Goal: Complete application form

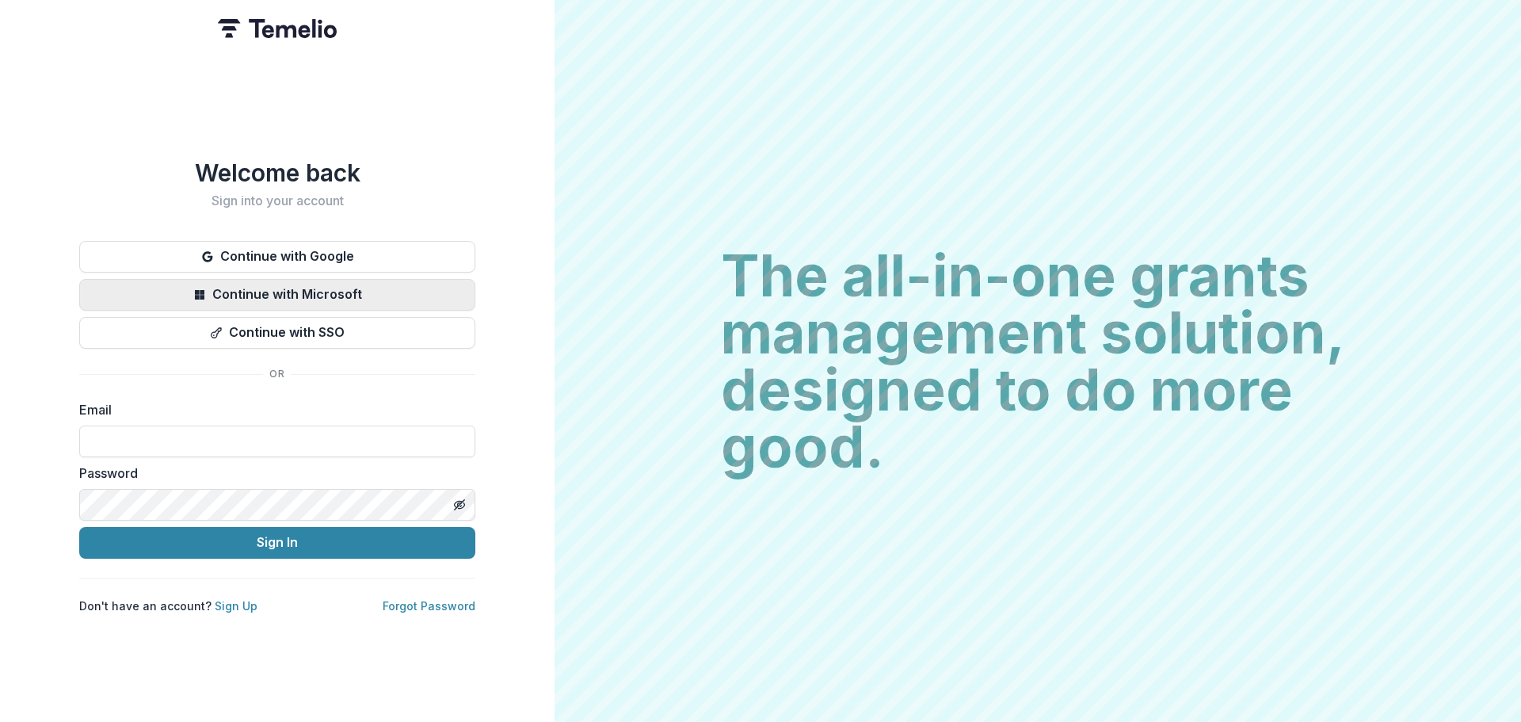
click at [351, 282] on button "Continue with Microsoft" at bounding box center [277, 295] width 396 height 32
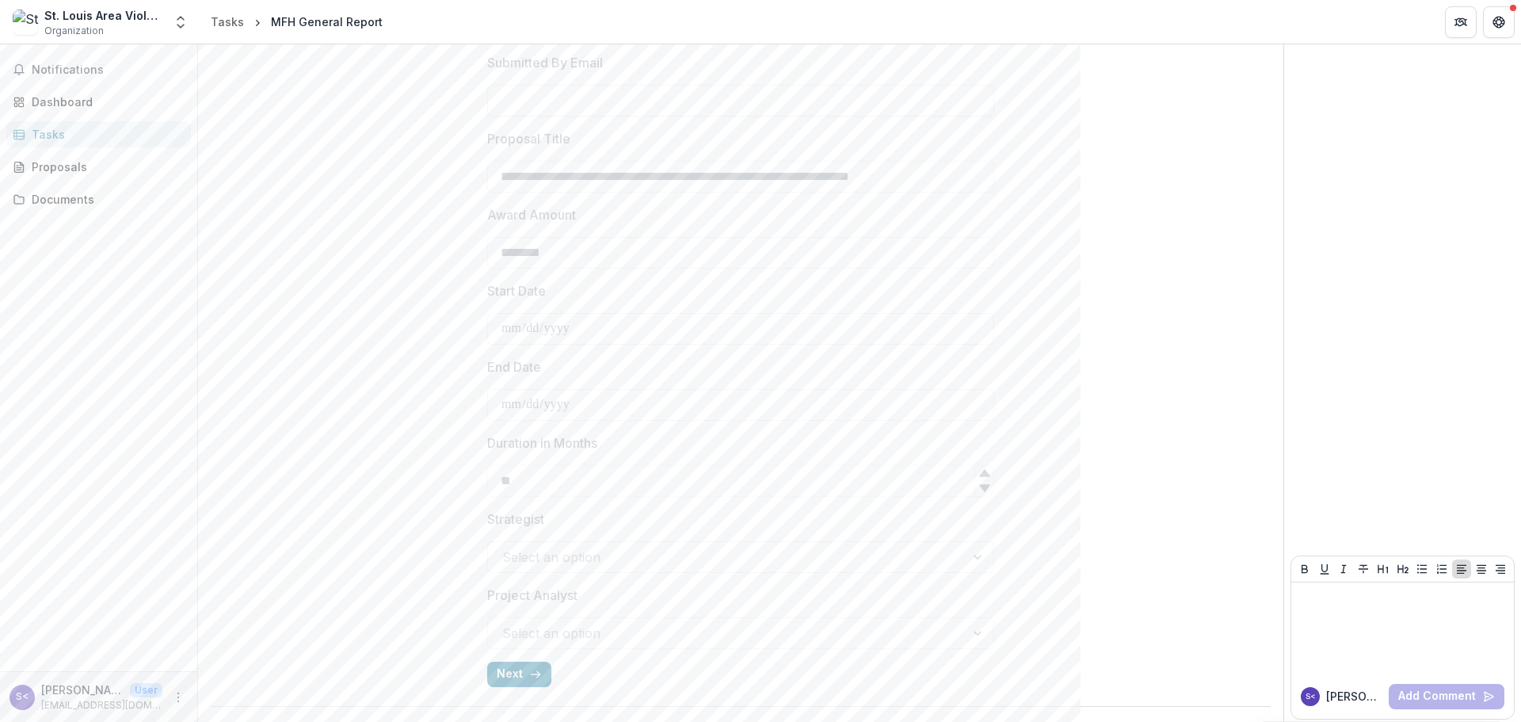
scroll to position [393, 0]
click at [524, 673] on button "Next" at bounding box center [519, 669] width 64 height 25
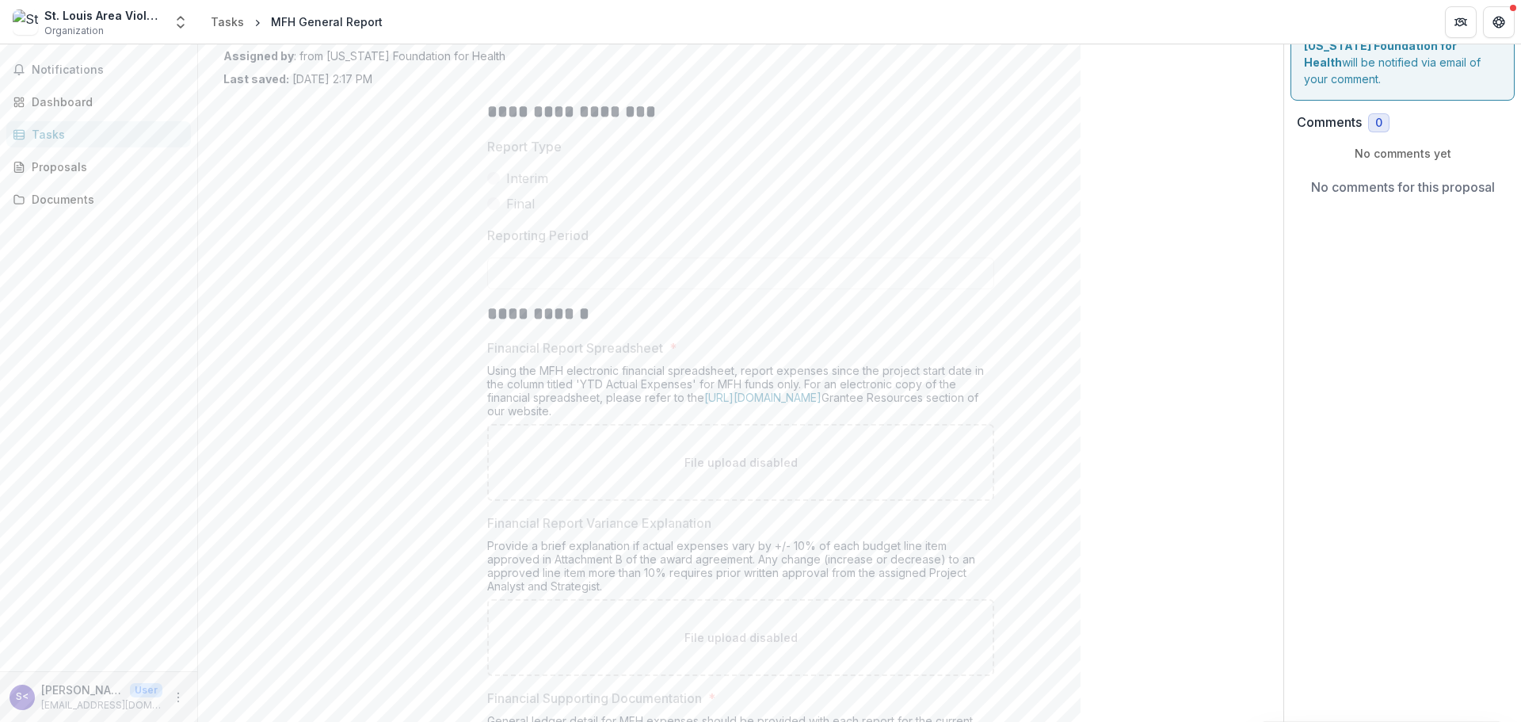
scroll to position [0, 0]
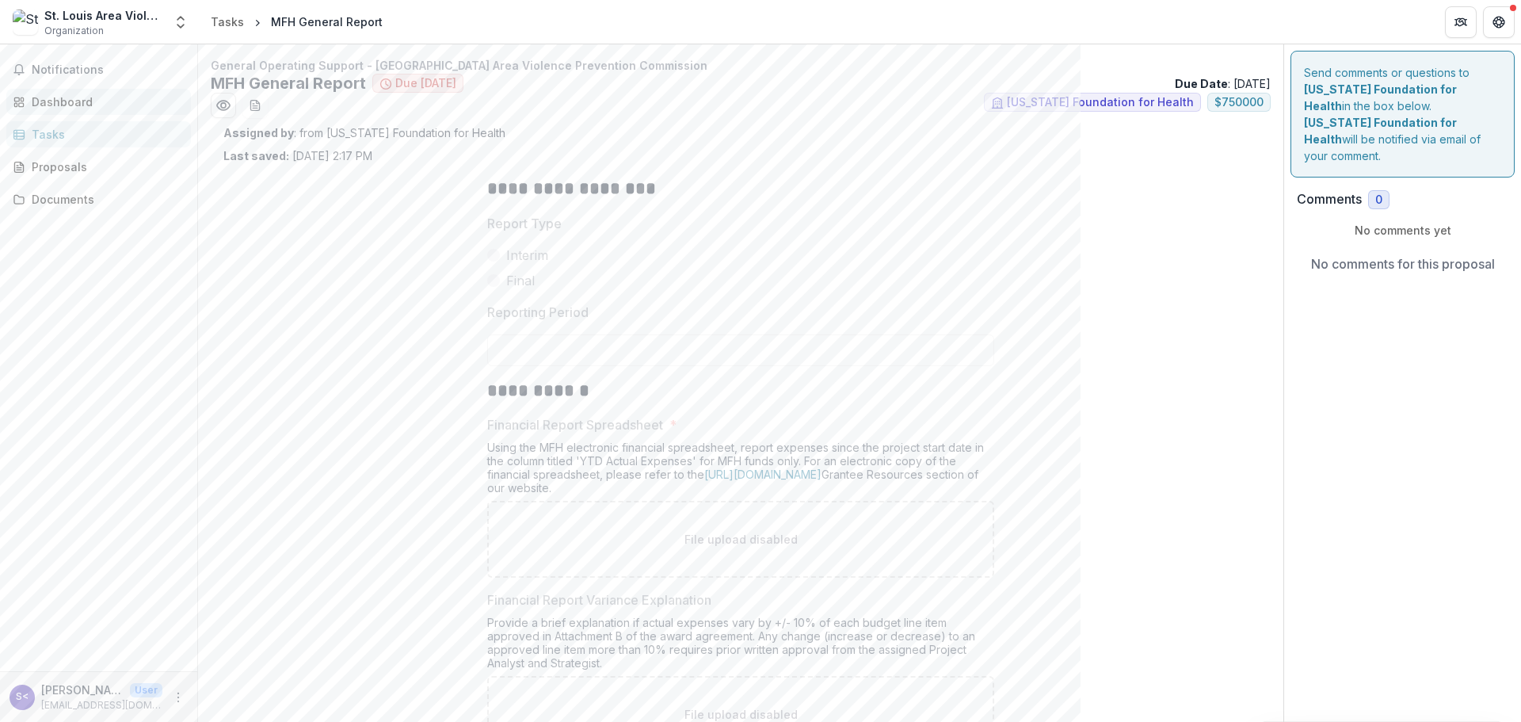
click at [48, 96] on div "Dashboard" at bounding box center [105, 101] width 147 height 17
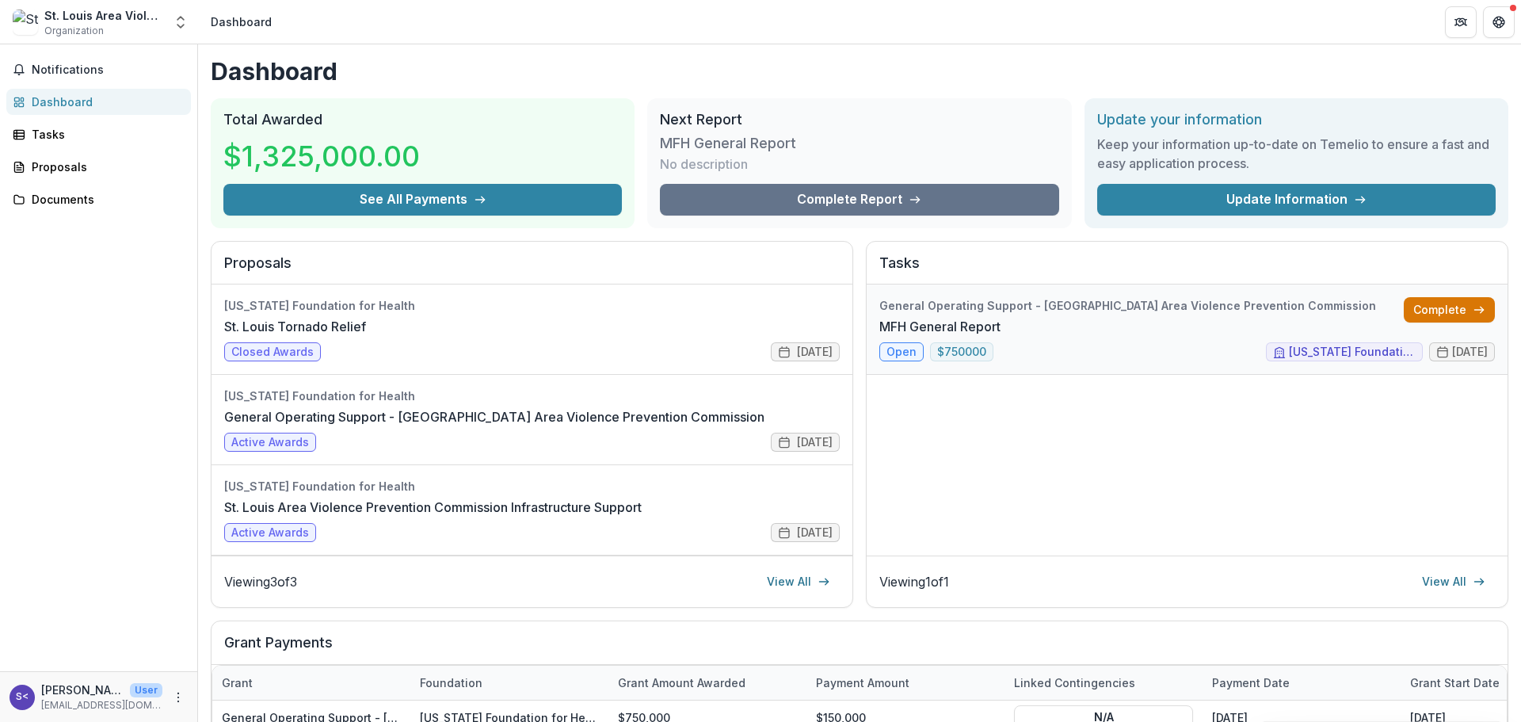
click at [1458, 309] on link "Complete" at bounding box center [1449, 309] width 91 height 25
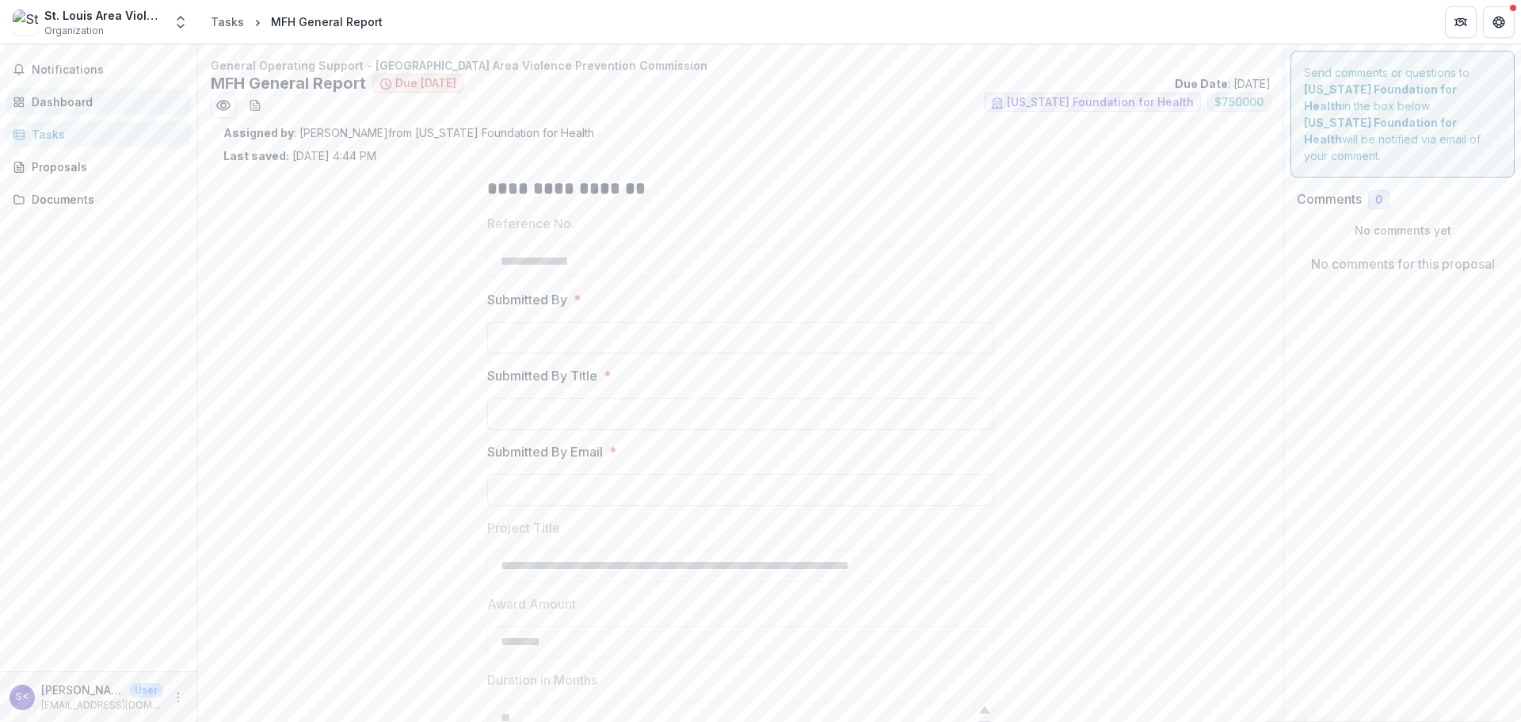
click at [90, 97] on div "Dashboard" at bounding box center [105, 101] width 147 height 17
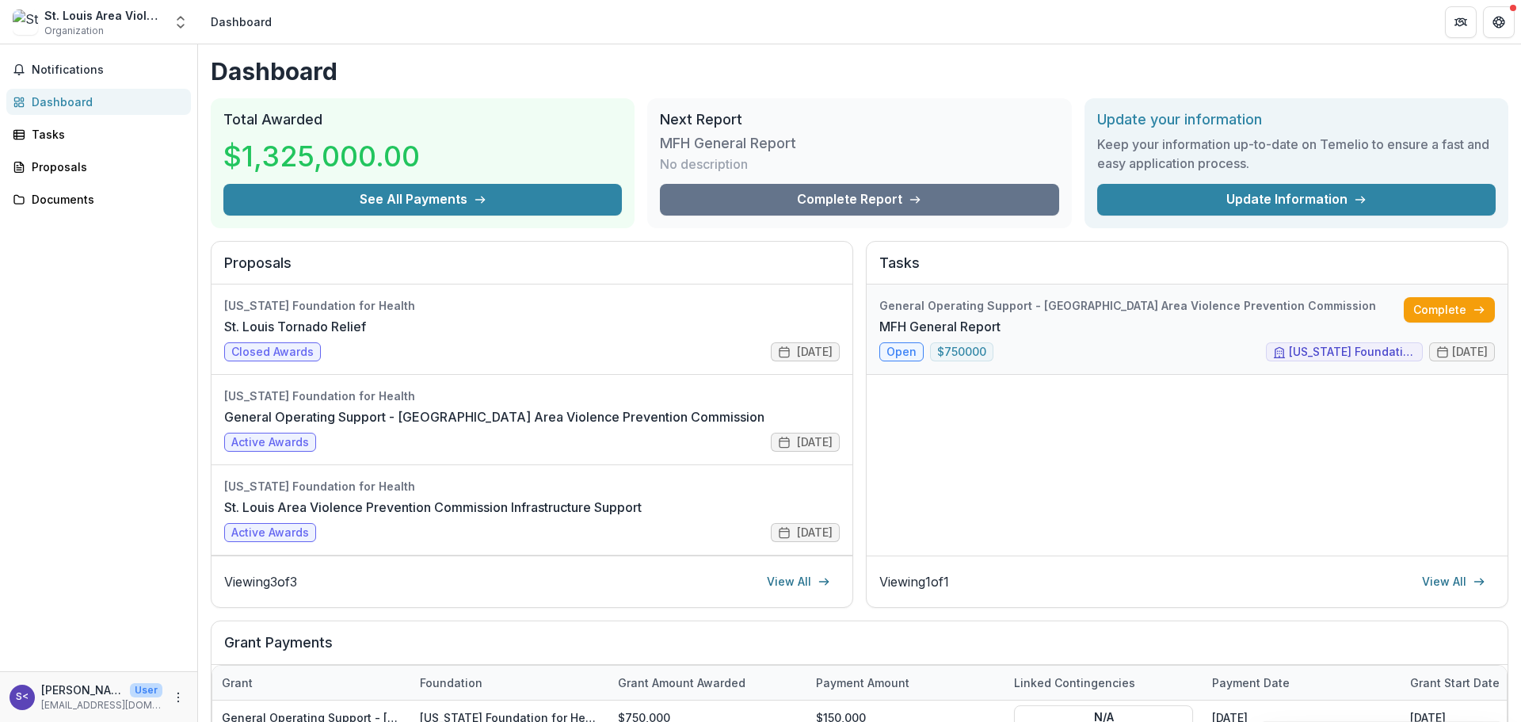
click at [905, 336] on link "MFH General Report" at bounding box center [939, 326] width 121 height 19
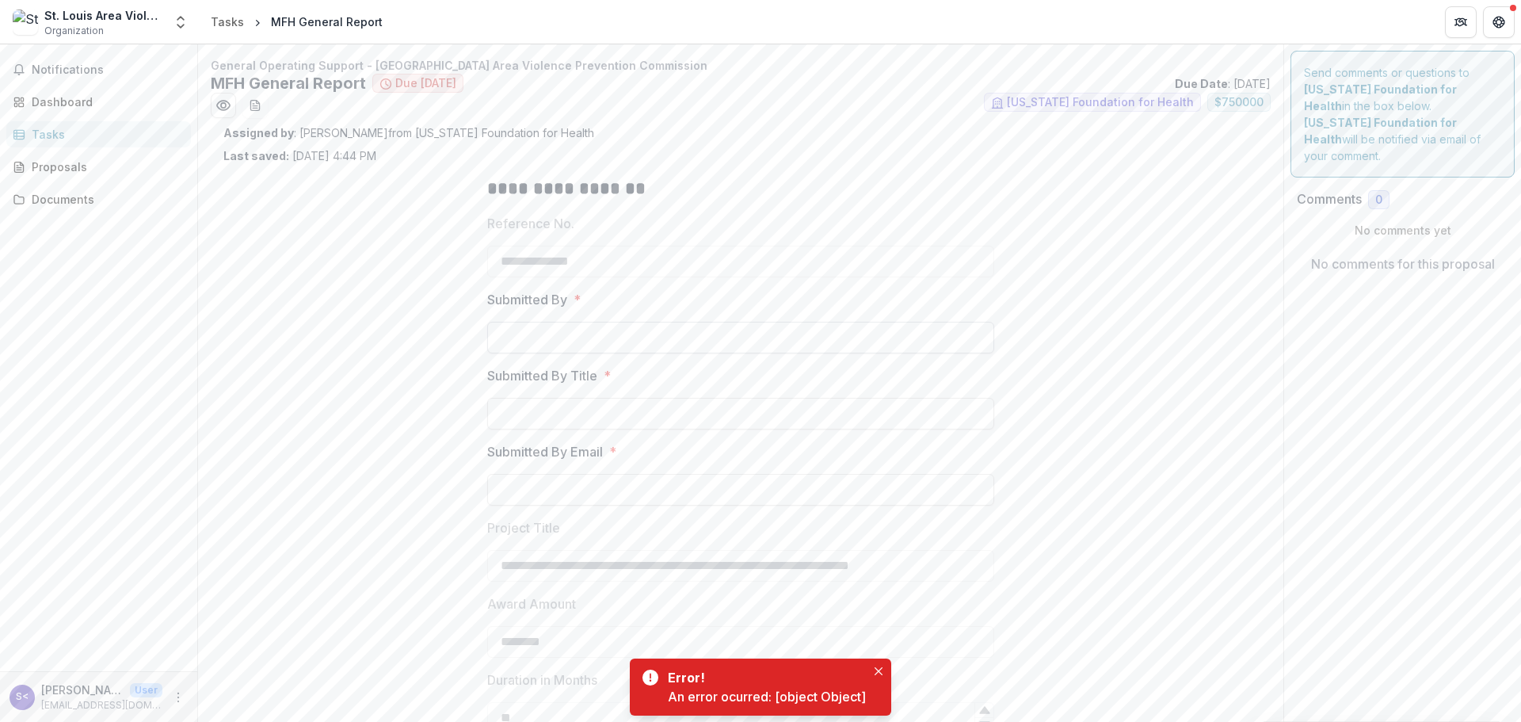
click at [726, 341] on input "Submitted By *" at bounding box center [740, 338] width 507 height 32
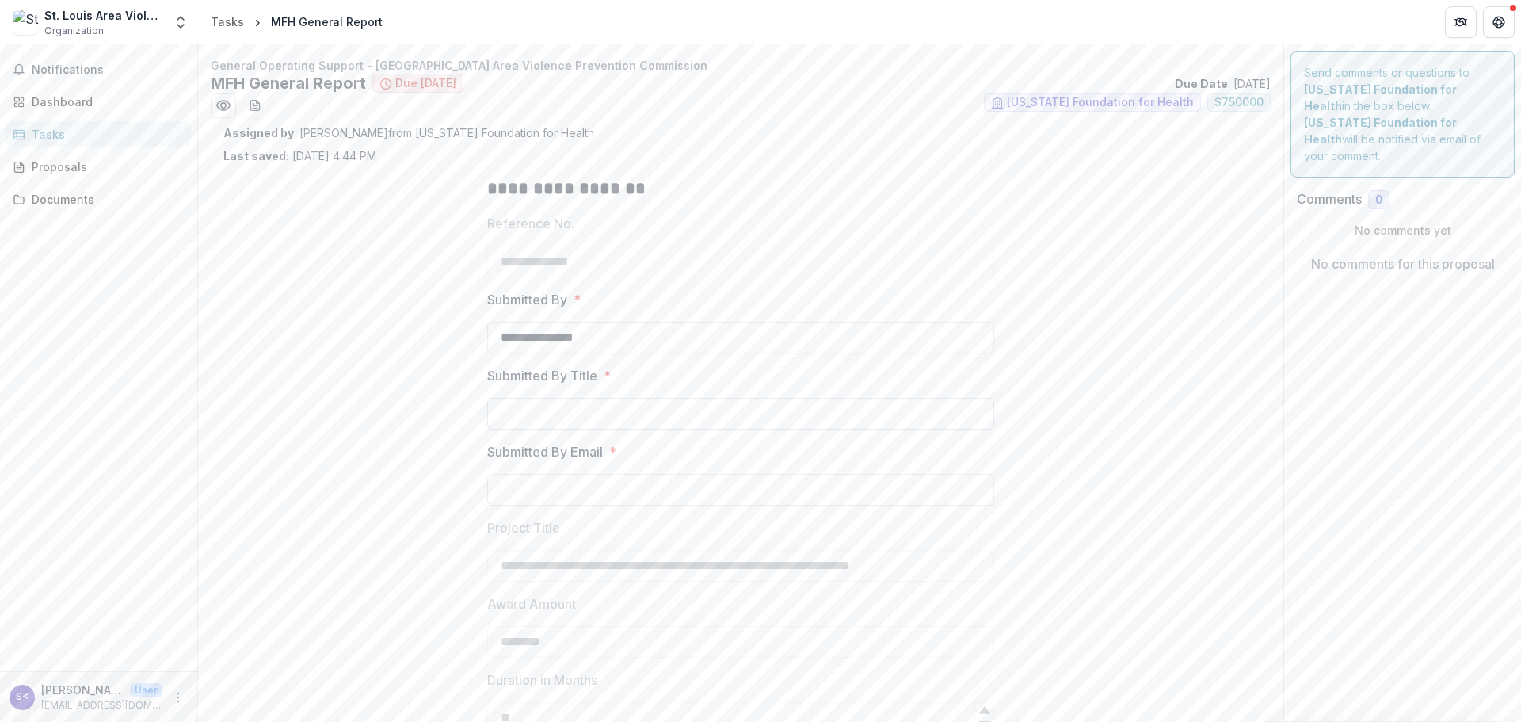
type input "**********"
click at [631, 425] on input "Submitted By Title *" at bounding box center [740, 414] width 507 height 32
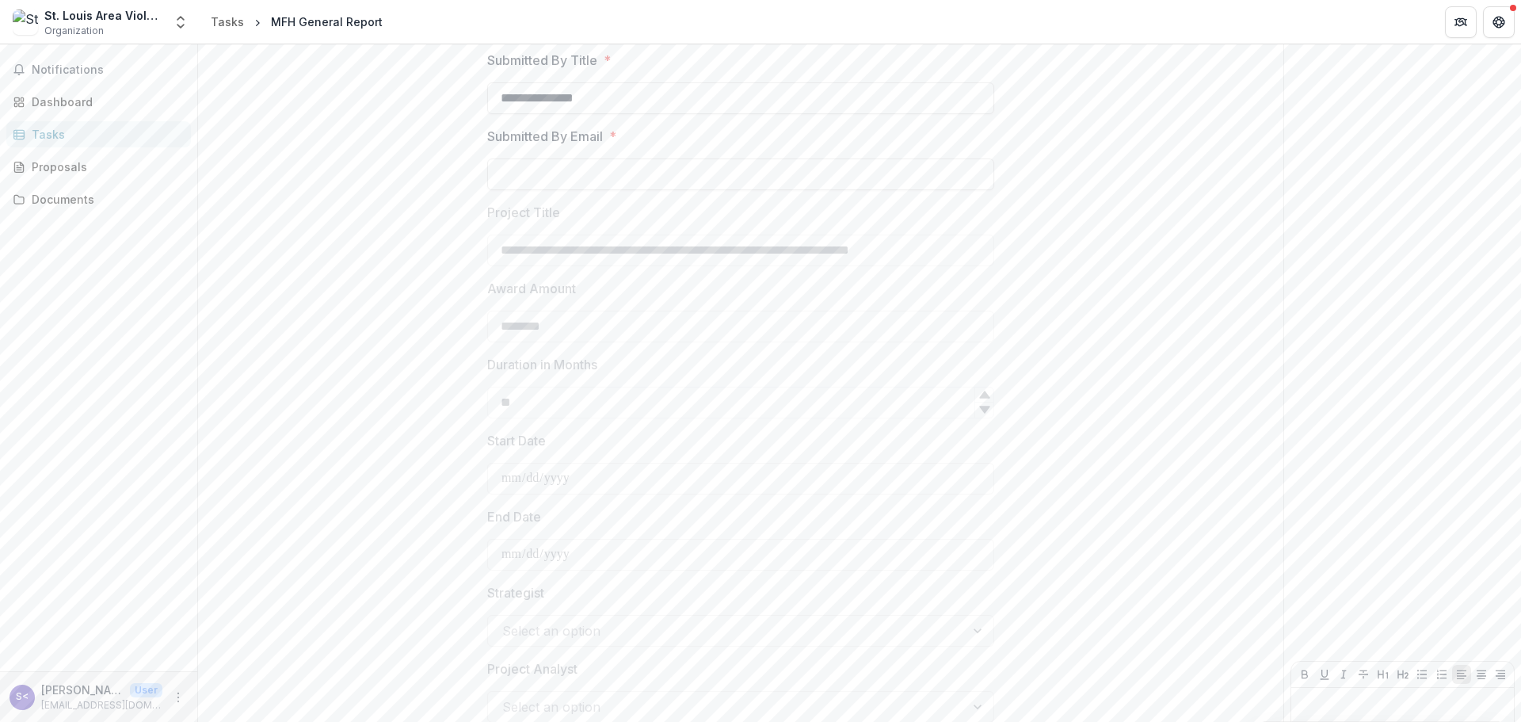
scroll to position [316, 0]
type input "**********"
click at [678, 166] on input "Submitted By Email *" at bounding box center [740, 174] width 507 height 32
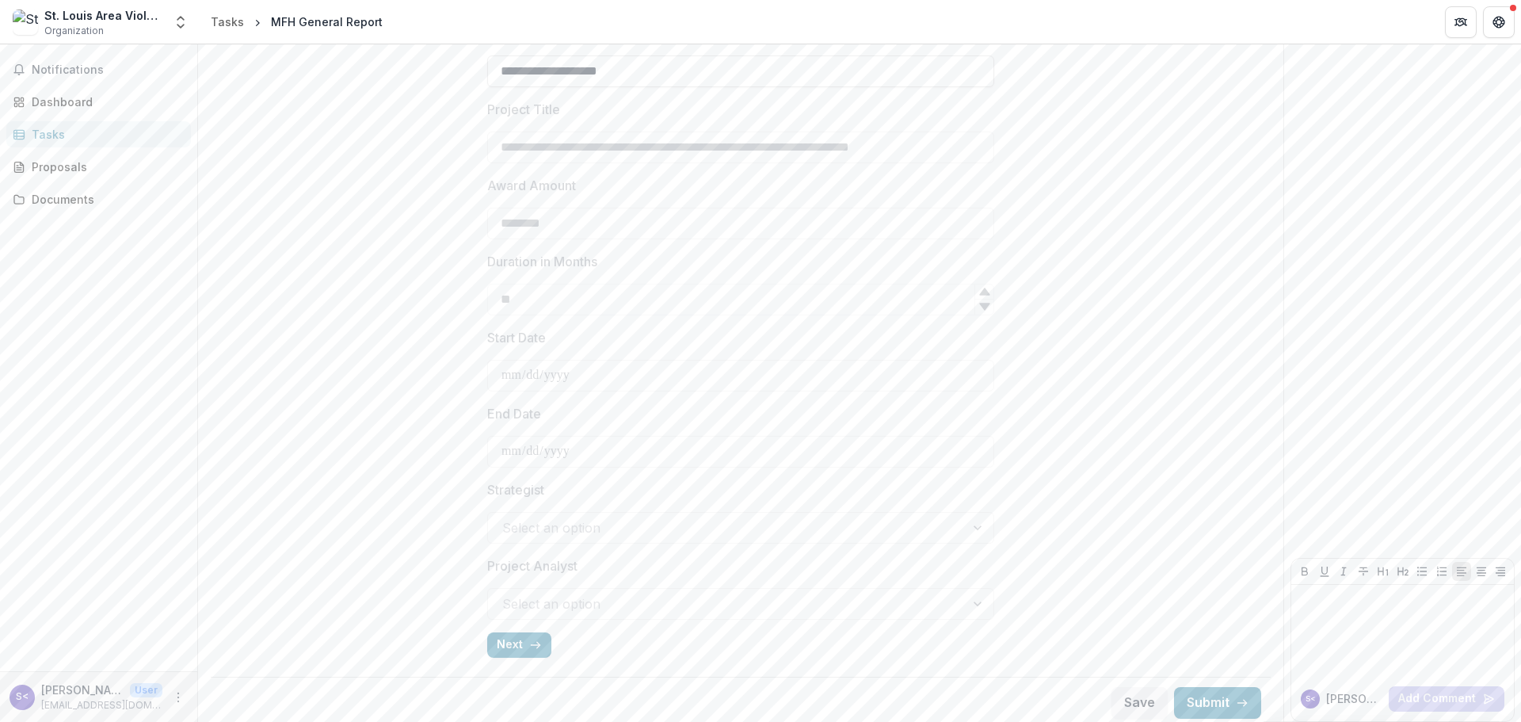
scroll to position [425, 0]
type input "**********"
click at [512, 631] on button "Next" at bounding box center [519, 638] width 64 height 25
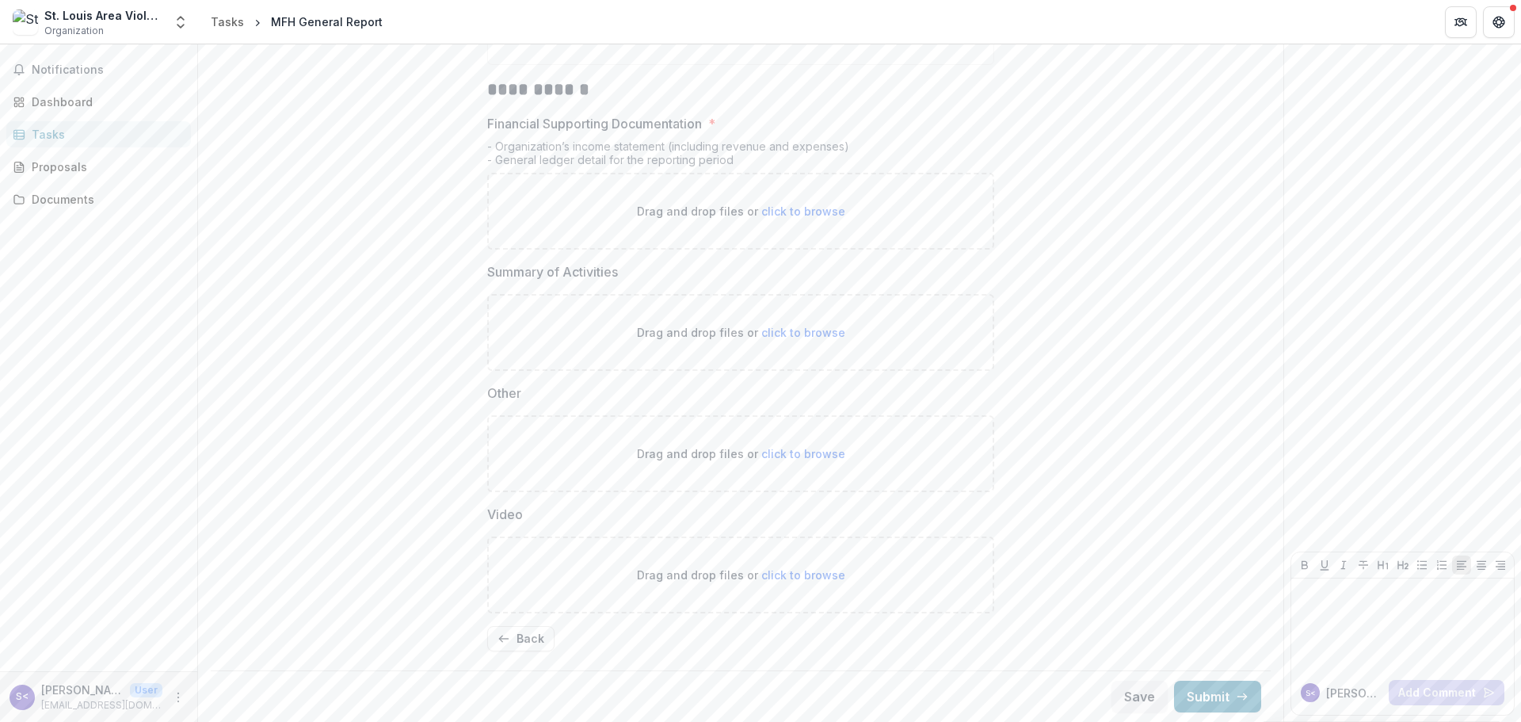
drag, startPoint x: 1515, startPoint y: 421, endPoint x: 1511, endPoint y: 373, distance: 47.7
click at [1511, 373] on div "Send comments or questions to Missouri Foundation for Health in the box below. …" at bounding box center [1402, 232] width 237 height 978
